Goal: Navigation & Orientation: Find specific page/section

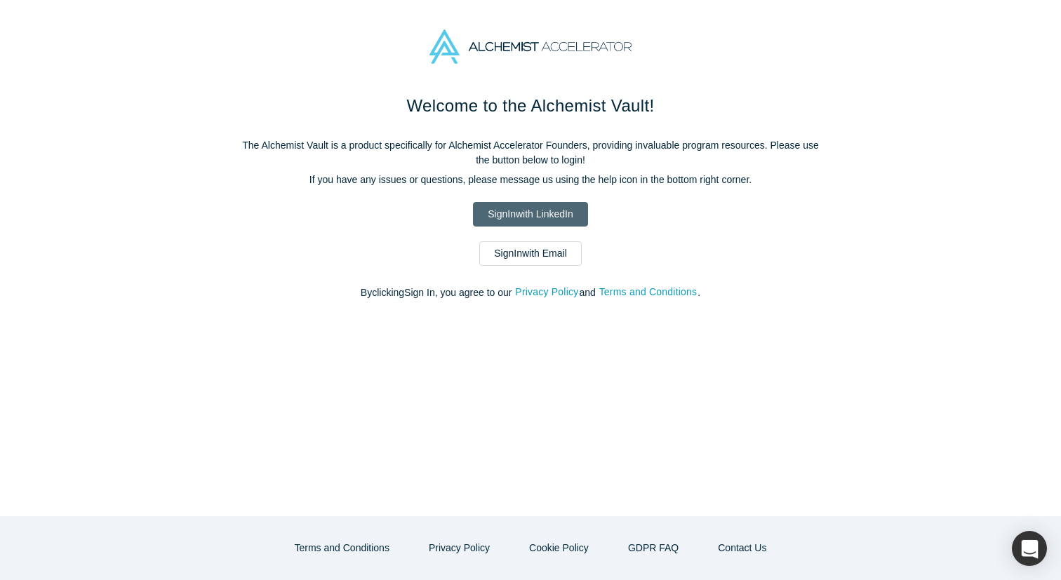
click at [528, 222] on link "Sign In with LinkedIn" at bounding box center [530, 214] width 114 height 25
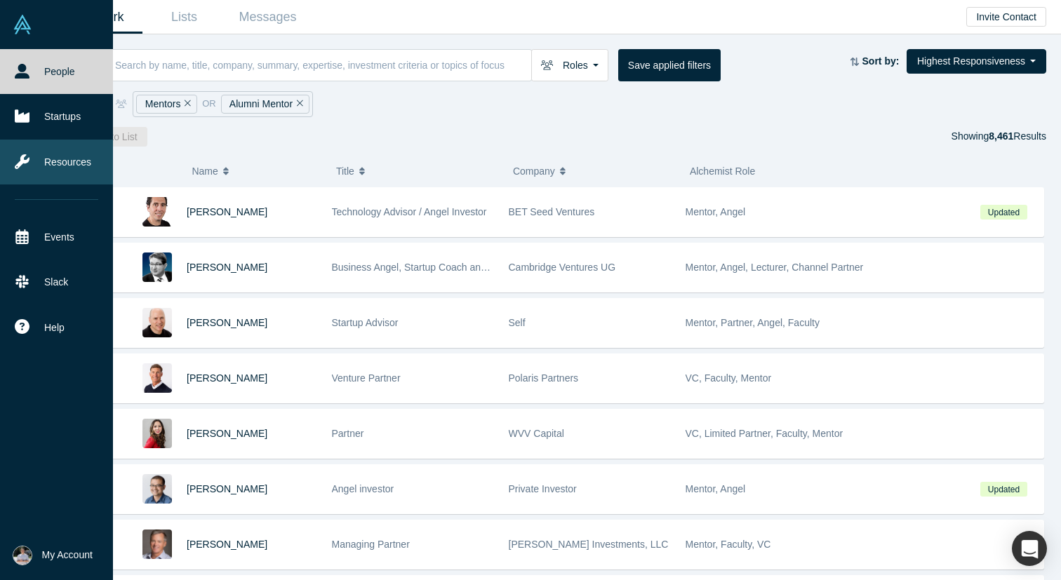
click at [76, 178] on link "Resources" at bounding box center [56, 162] width 113 height 45
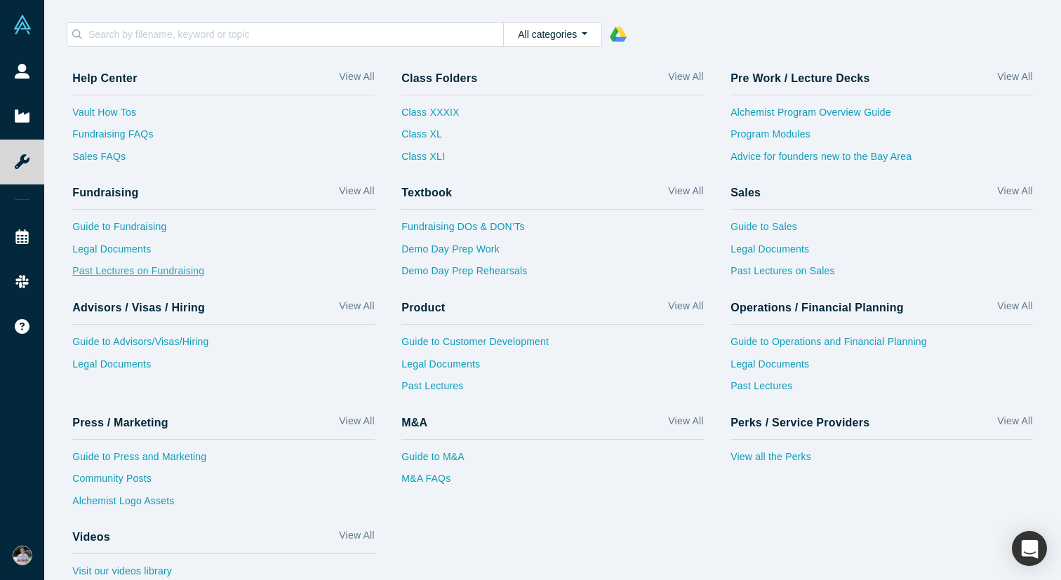
scroll to position [18, 0]
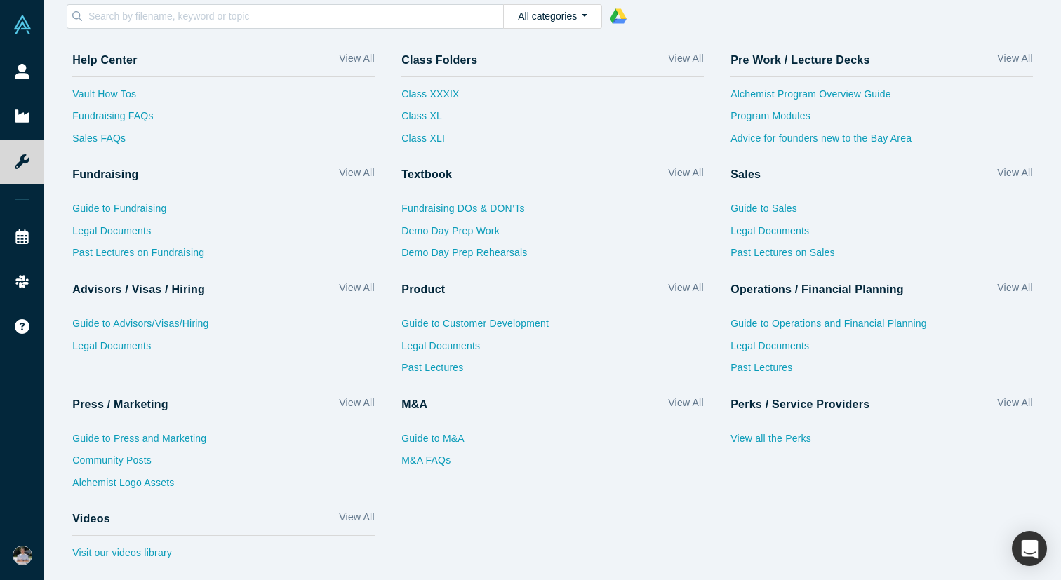
click at [772, 430] on div "View all the Perks" at bounding box center [882, 438] width 302 height 32
click at [772, 433] on link "View all the Perks" at bounding box center [882, 443] width 302 height 22
